Goal: Task Accomplishment & Management: Manage account settings

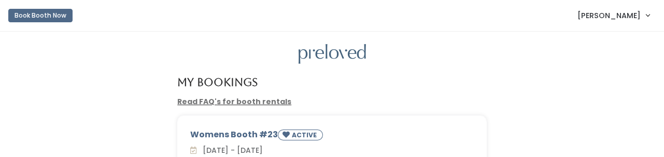
scroll to position [85, 0]
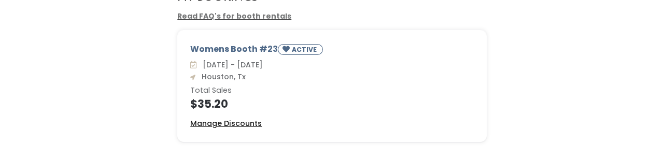
click at [213, 123] on u "Manage Discounts" at bounding box center [225, 123] width 71 height 10
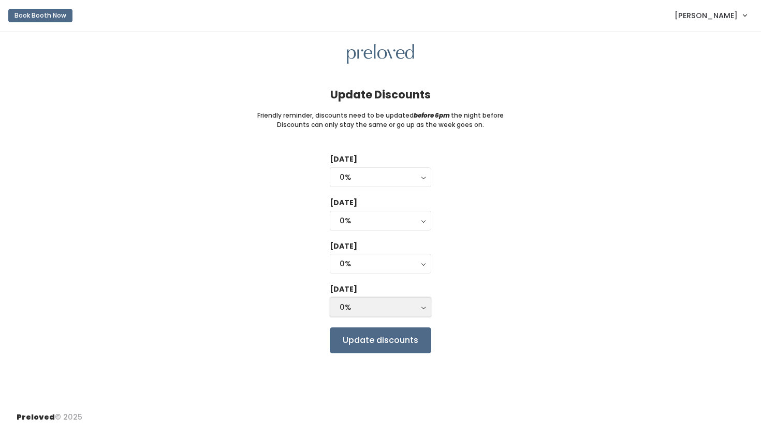
click at [407, 156] on div "0%" at bounding box center [381, 306] width 82 height 11
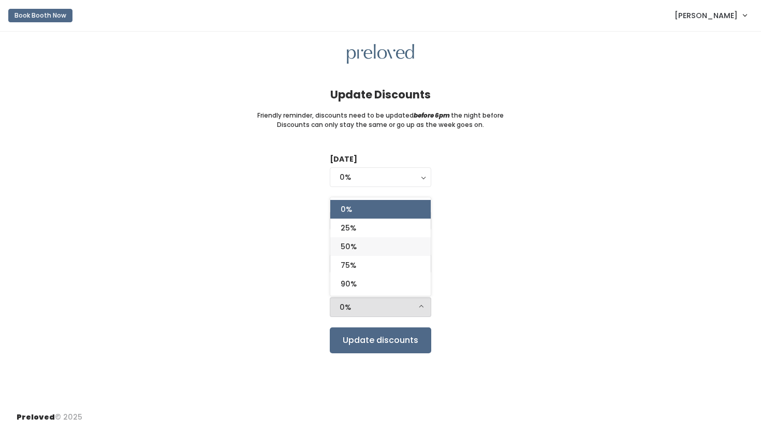
click at [382, 156] on link "50%" at bounding box center [380, 246] width 100 height 19
select select "50%"
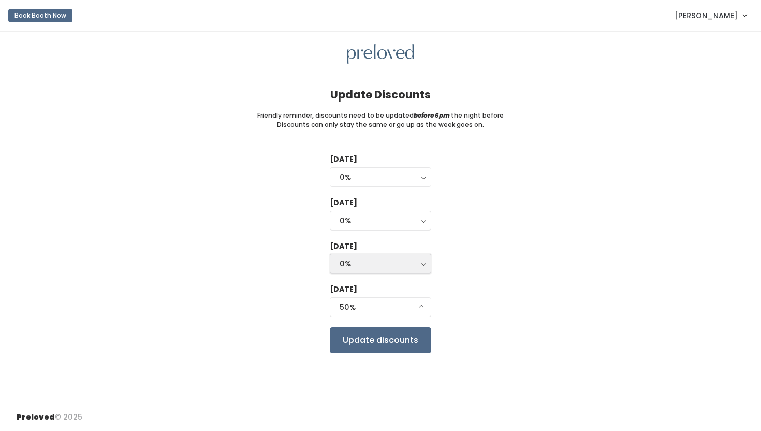
click at [377, 156] on div "0%" at bounding box center [381, 263] width 82 height 11
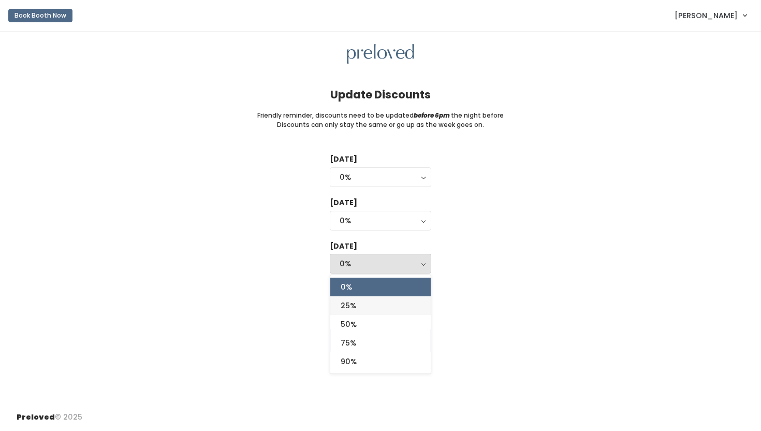
click at [375, 156] on link "25%" at bounding box center [380, 305] width 100 height 19
select select "25%"
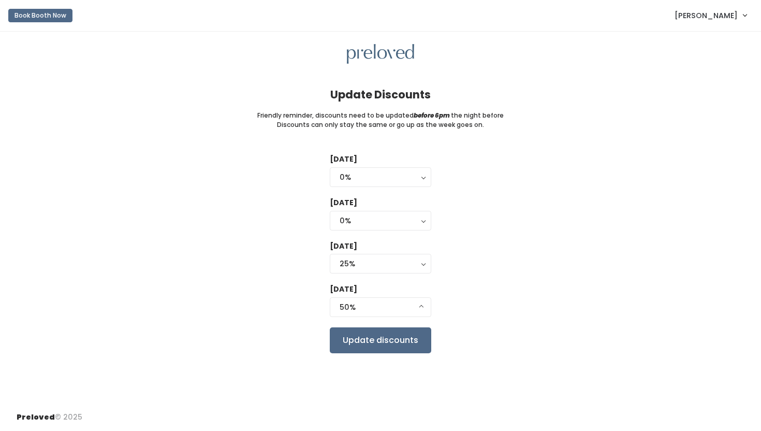
click at [508, 156] on div "Tuesday 0% 25% 50% 75% 90% 0% Wednesday 0% 25% 50% 75% 90% 0% Thursday 0% 25% 5…" at bounding box center [381, 253] width 728 height 199
click at [398, 156] on input "Update discounts" at bounding box center [381, 340] width 102 height 26
